Goal: Task Accomplishment & Management: Manage account settings

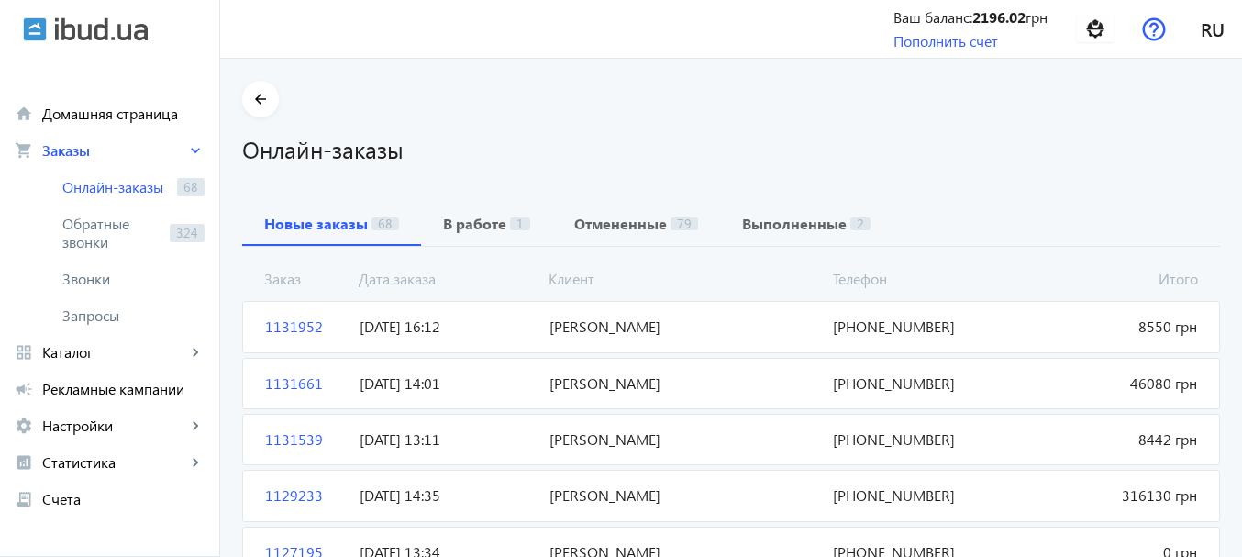
click at [545, 131] on div "Онлайн-заказы" at bounding box center [731, 141] width 978 height 48
click at [572, 323] on span "ЛЕКО ТРЕЙД" at bounding box center [684, 327] width 284 height 20
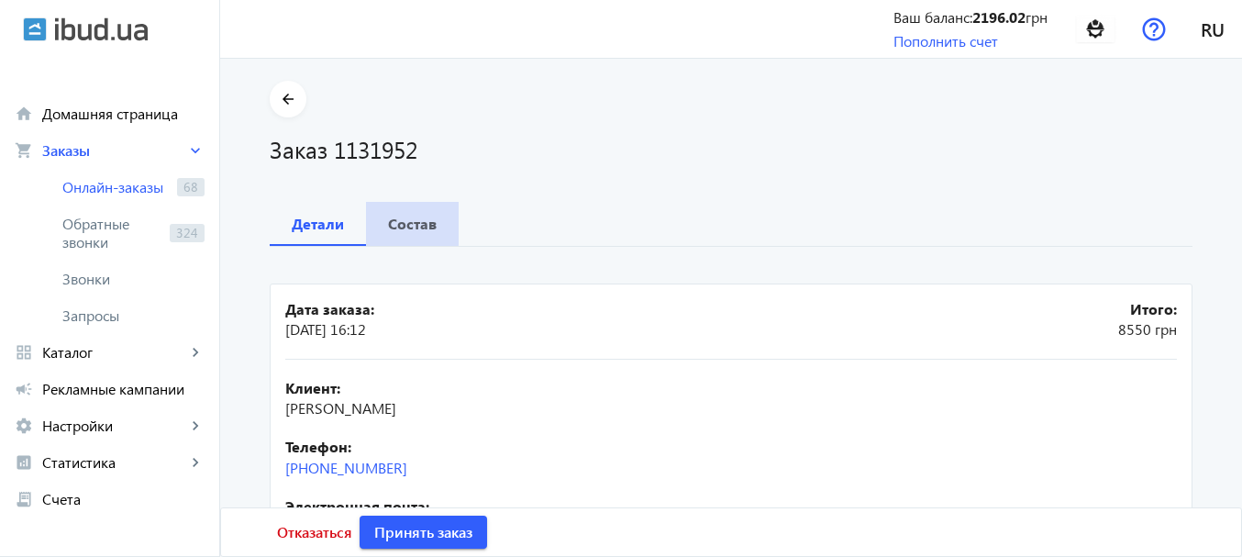
click at [404, 223] on b "Состав" at bounding box center [412, 224] width 49 height 15
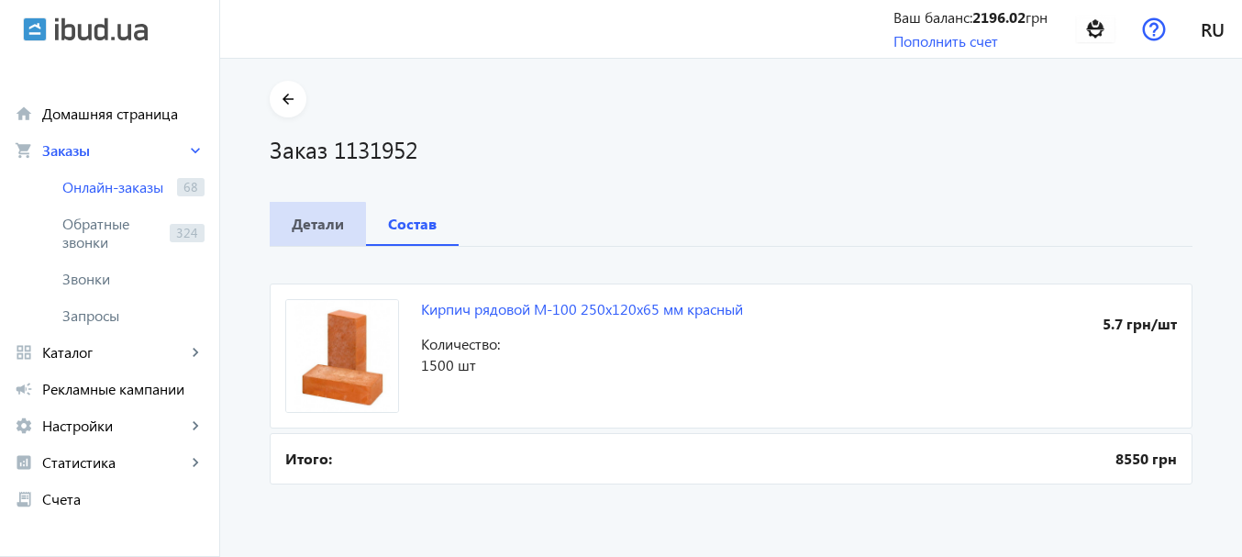
click at [303, 227] on b "Детали" at bounding box center [318, 224] width 52 height 15
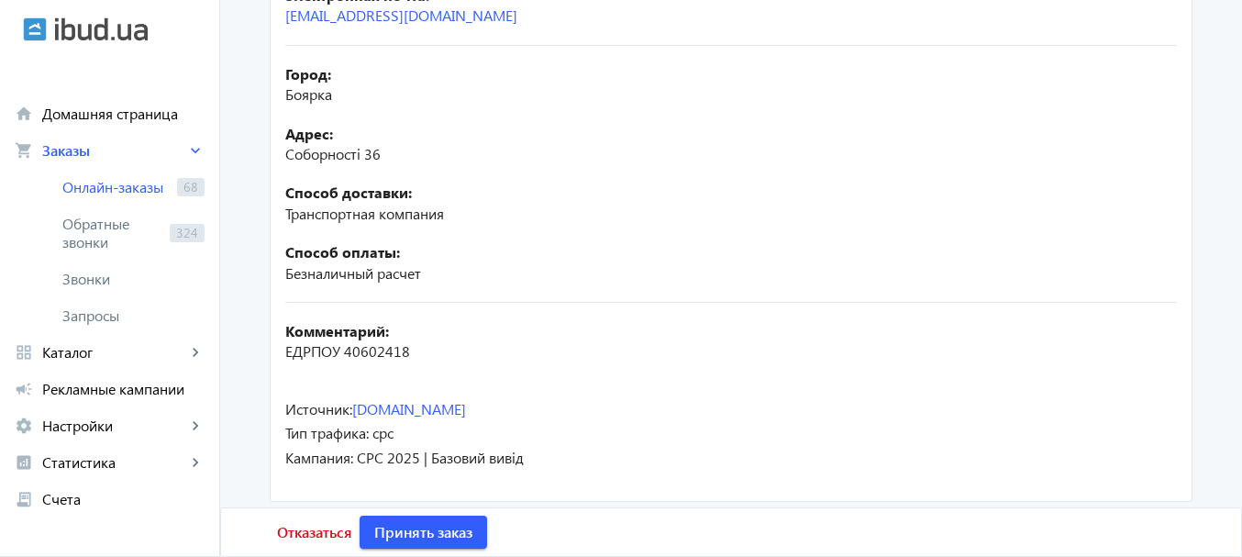
scroll to position [523, 0]
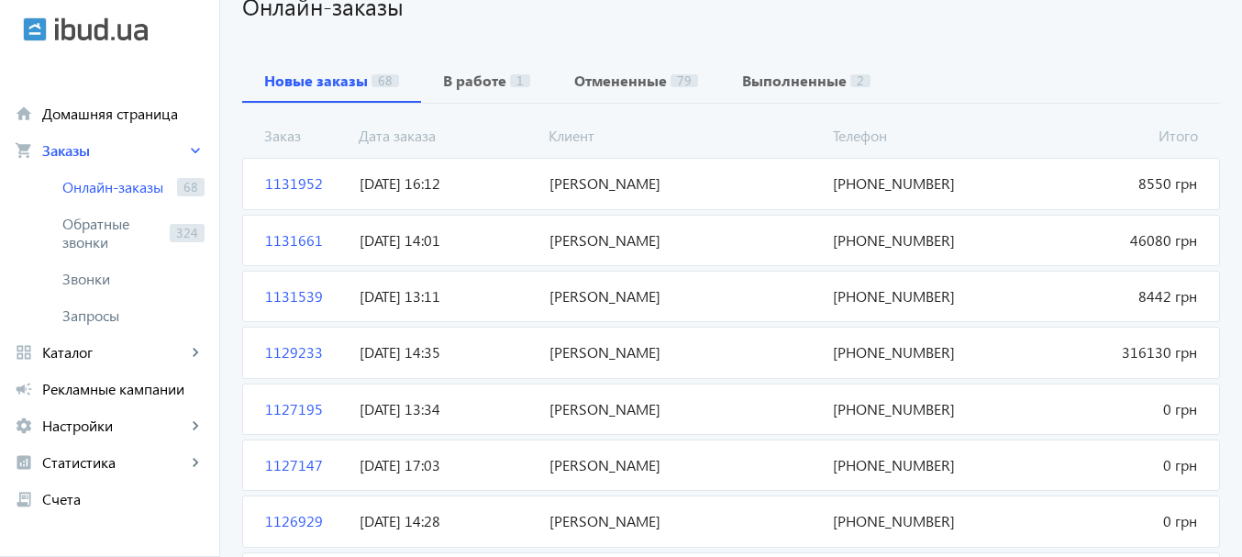
scroll to position [523, 0]
